Goal: Information Seeking & Learning: Learn about a topic

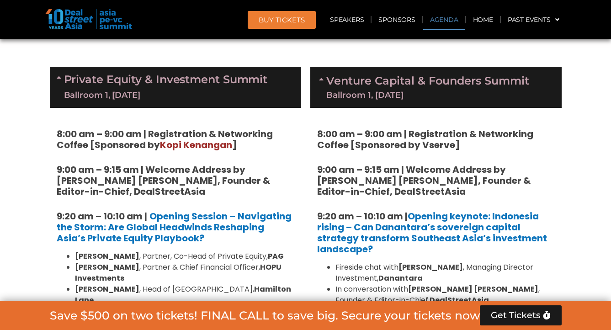
scroll to position [589, 0]
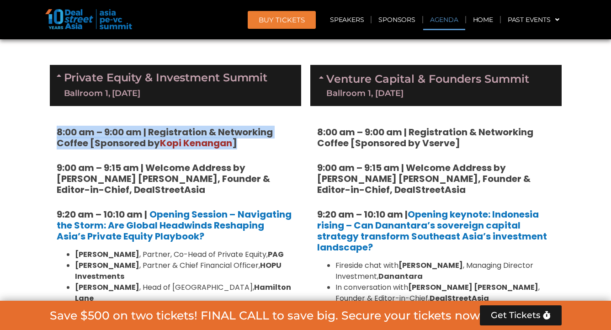
drag, startPoint x: 52, startPoint y: 130, endPoint x: 260, endPoint y: 138, distance: 208.4
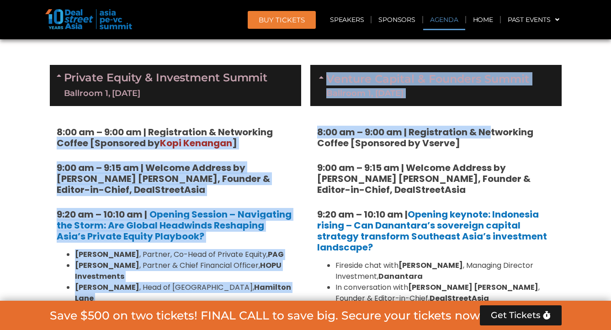
drag, startPoint x: 332, startPoint y: 135, endPoint x: 492, endPoint y: 135, distance: 159.8
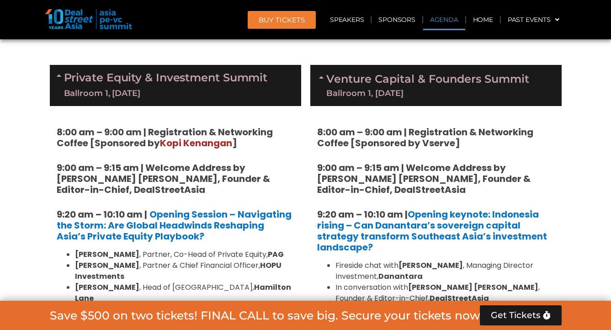
click at [495, 147] on h5 "8:00 am – 9:00 am | Registration & Networking Coffee [Sponsored by Vserve]" at bounding box center [435, 138] width 237 height 22
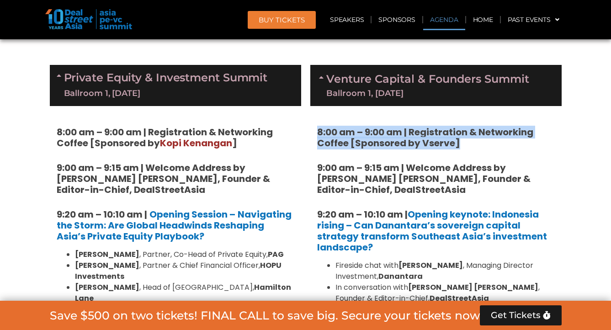
drag, startPoint x: 494, startPoint y: 148, endPoint x: 311, endPoint y: 133, distance: 184.1
click at [74, 27] on img at bounding box center [88, 19] width 87 height 20
click at [90, 20] on img at bounding box center [88, 19] width 87 height 20
click at [88, 22] on img at bounding box center [88, 19] width 87 height 20
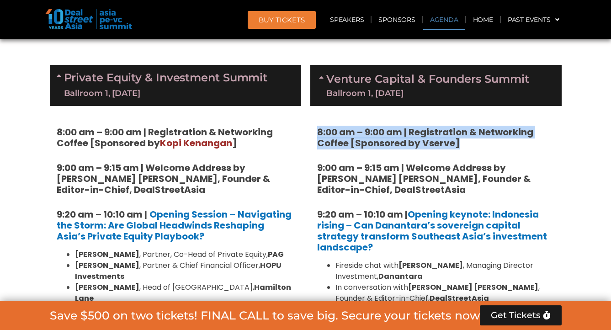
click at [66, 22] on img at bounding box center [88, 19] width 87 height 20
click at [482, 19] on link "Home" at bounding box center [483, 19] width 34 height 21
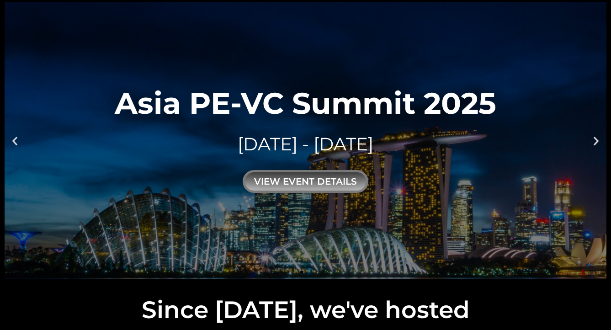
scroll to position [4, 0]
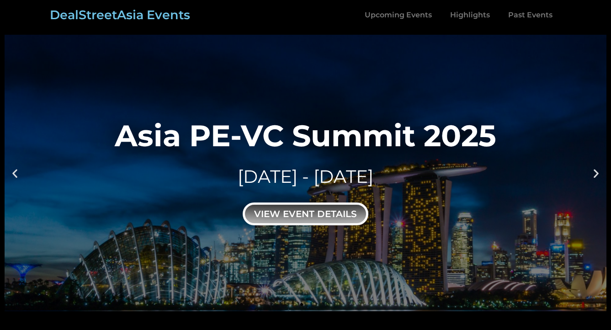
click at [313, 211] on div "view event details" at bounding box center [306, 213] width 126 height 23
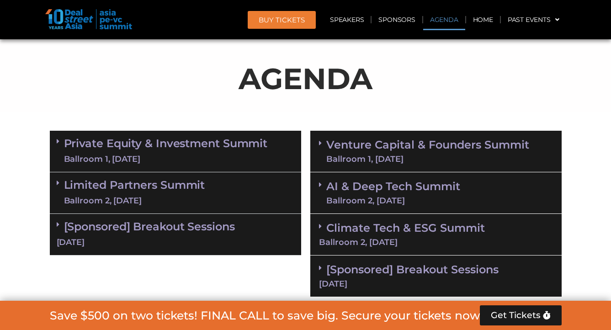
scroll to position [520, 0]
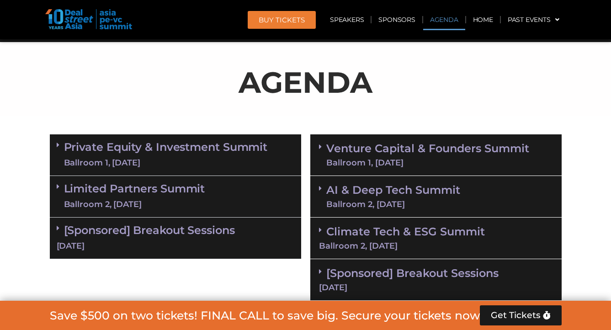
click at [374, 143] on link "Venture Capital & Founders​ Summit Ballroom 1, [DATE]" at bounding box center [427, 155] width 203 height 24
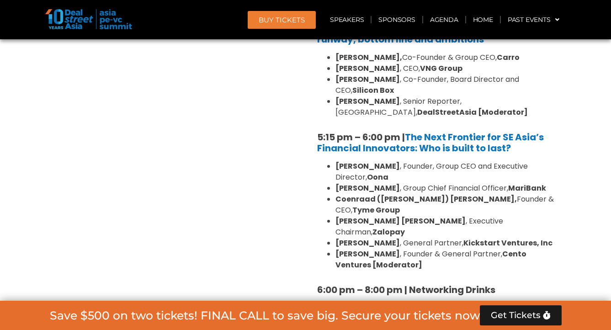
scroll to position [1733, 0]
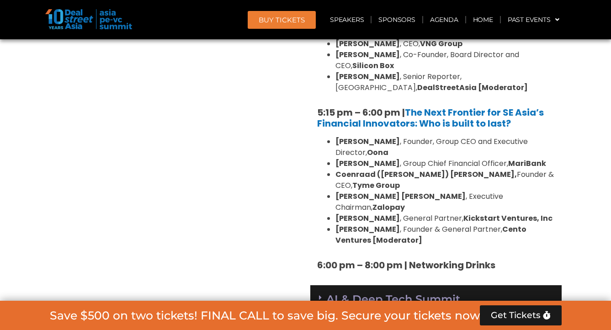
click at [380, 294] on link "AI & Deep Tech Summit Ballroom 2, [DATE]" at bounding box center [393, 306] width 134 height 24
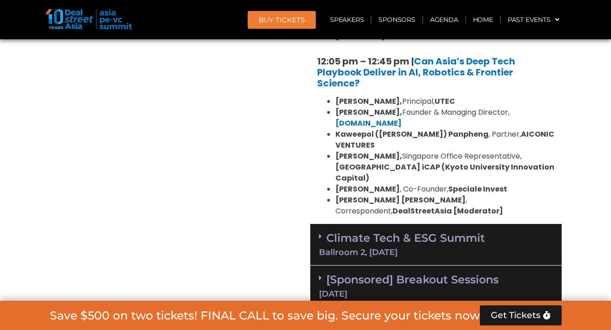
scroll to position [2292, 0]
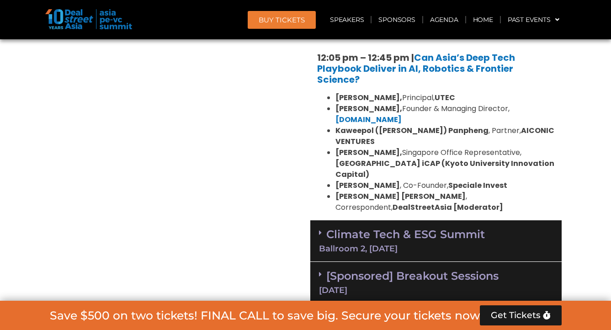
click at [420, 269] on link "[Sponsored] Breakout Sessions [DATE]" at bounding box center [436, 281] width 234 height 25
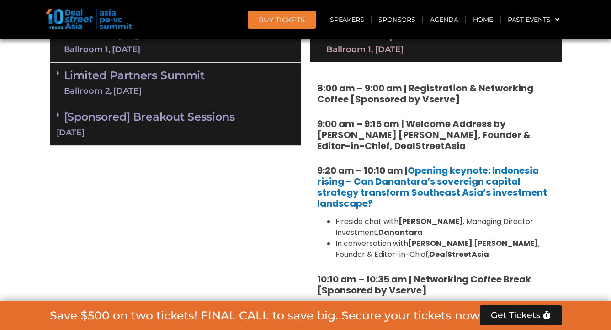
scroll to position [0, 0]
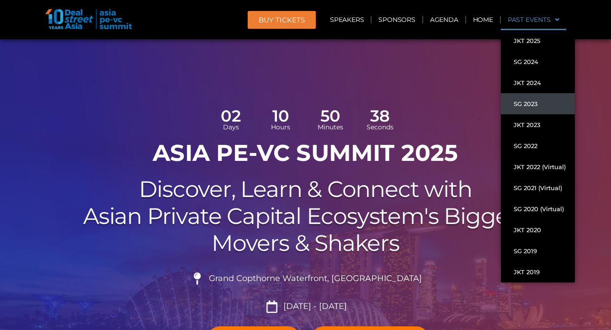
click at [532, 109] on link "SG 2023" at bounding box center [538, 103] width 74 height 21
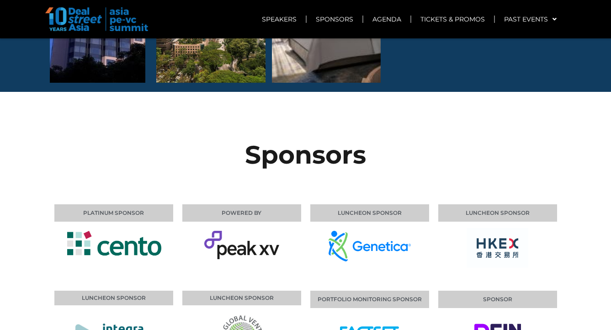
scroll to position [6388, 0]
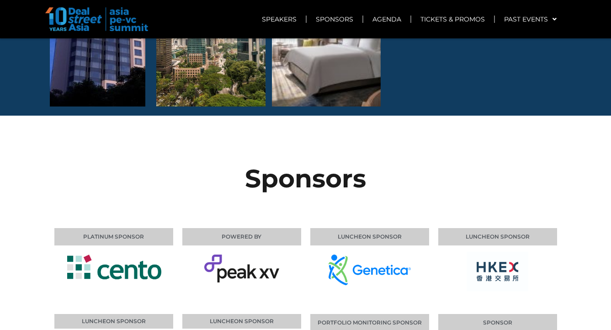
click at [365, 254] on img at bounding box center [369, 269] width 82 height 31
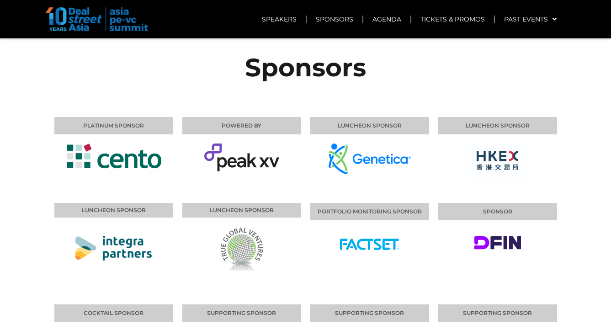
scroll to position [6602, 0]
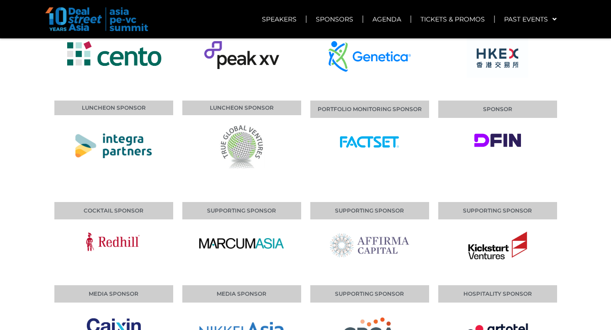
click at [501, 321] on img at bounding box center [497, 335] width 67 height 28
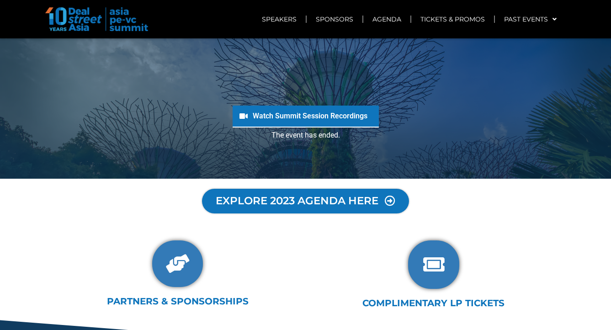
scroll to position [0, 0]
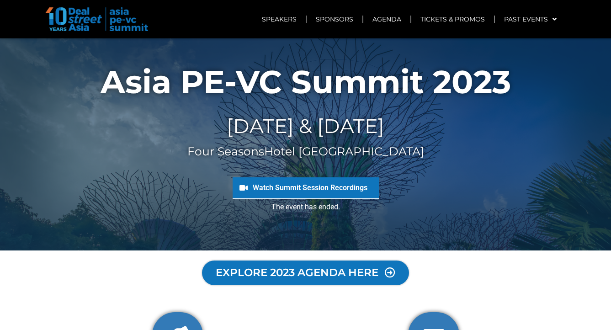
click at [313, 191] on link "Watch Summit Session Recordings" at bounding box center [310, 187] width 115 height 9
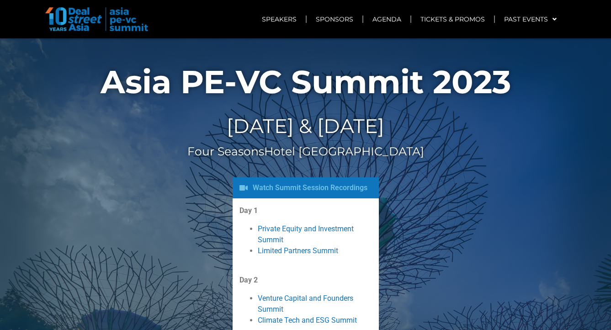
scroll to position [99, 0]
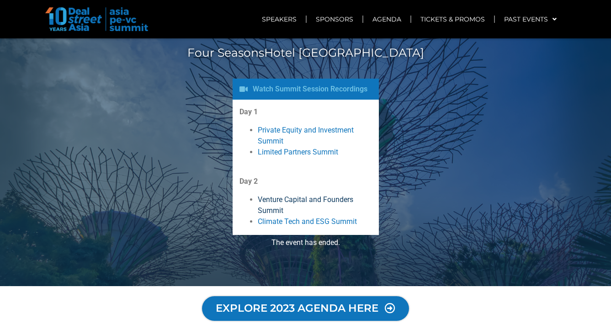
click at [281, 203] on link "Venture Capital and Founders Summit" at bounding box center [305, 205] width 95 height 20
